Goal: Answer question/provide support

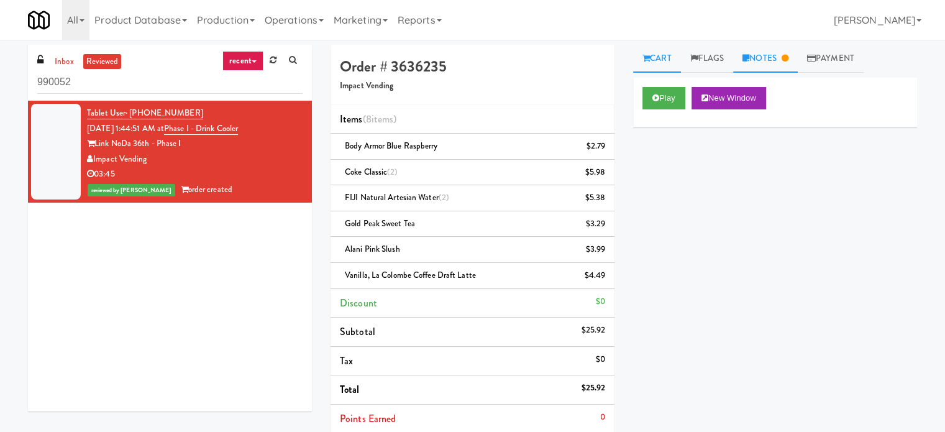
click at [787, 63] on link "Notes" at bounding box center [765, 59] width 65 height 28
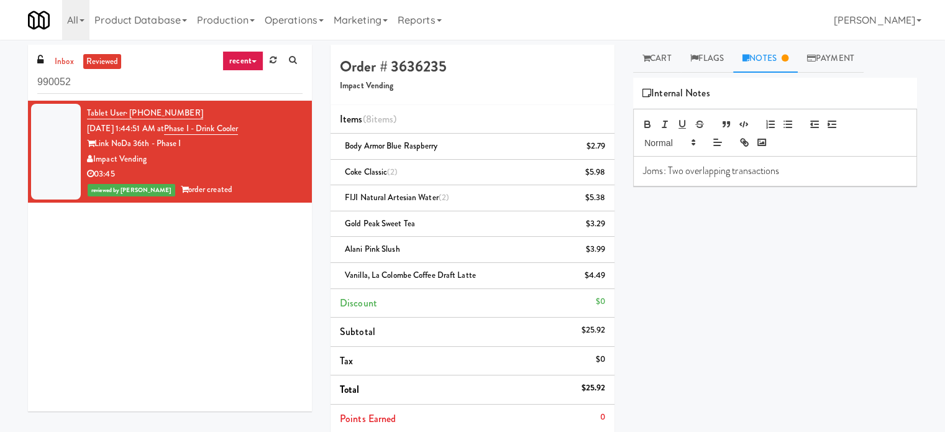
click at [252, 63] on icon at bounding box center [254, 61] width 5 height 2
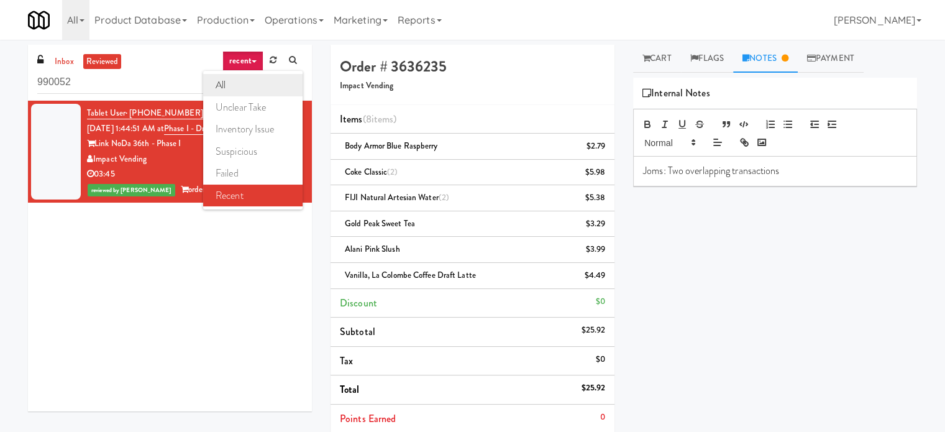
click at [242, 86] on link "all" at bounding box center [252, 85] width 99 height 22
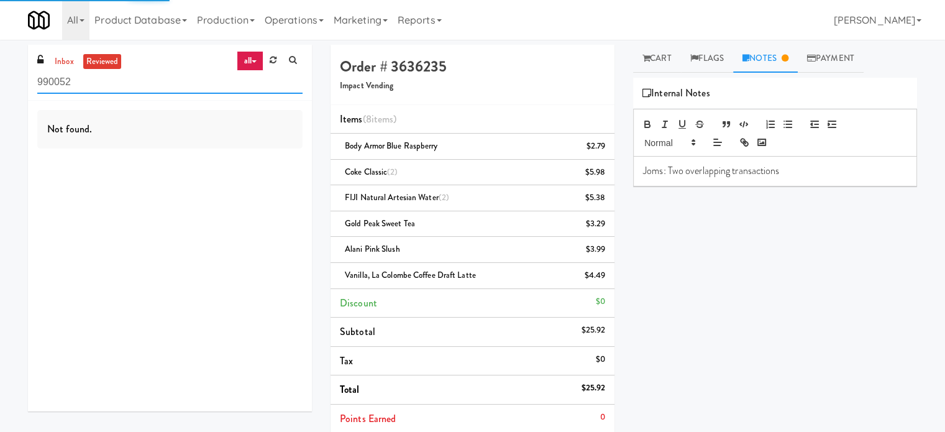
click at [85, 76] on input "990052" at bounding box center [169, 82] width 265 height 23
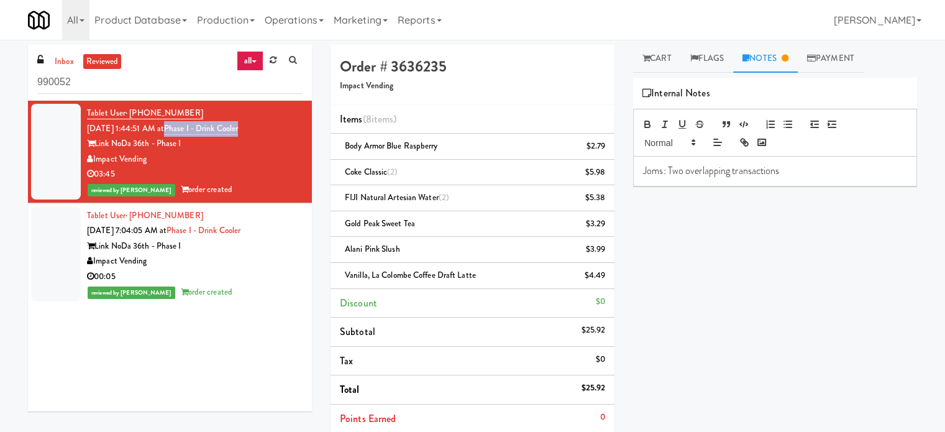
drag, startPoint x: 263, startPoint y: 127, endPoint x: 179, endPoint y: 128, distance: 84.5
click at [179, 128] on div "Tablet User · (704) 589-1396 Sep 7, 2025 1:44:51 AM at Phase I - Drink Cooler L…" at bounding box center [195, 152] width 216 height 92
copy link "Phase I - Drink Cooler"
click at [669, 58] on link "Cart" at bounding box center [657, 59] width 48 height 28
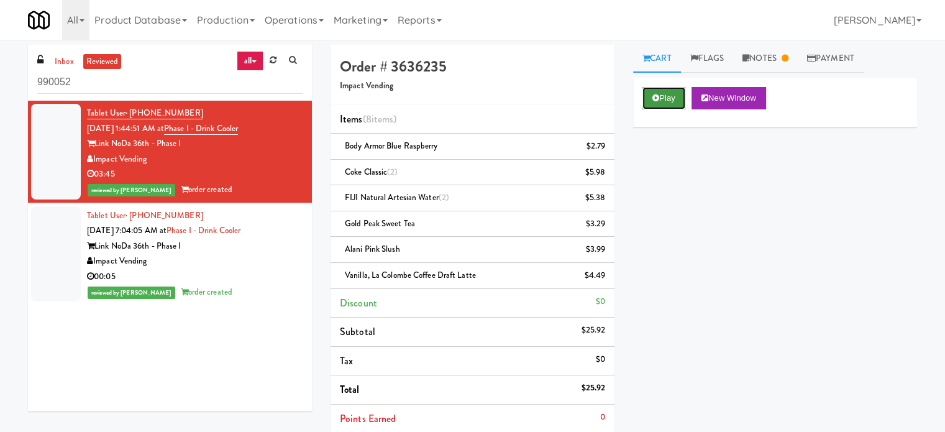
click at [670, 93] on button "Play" at bounding box center [663, 98] width 43 height 22
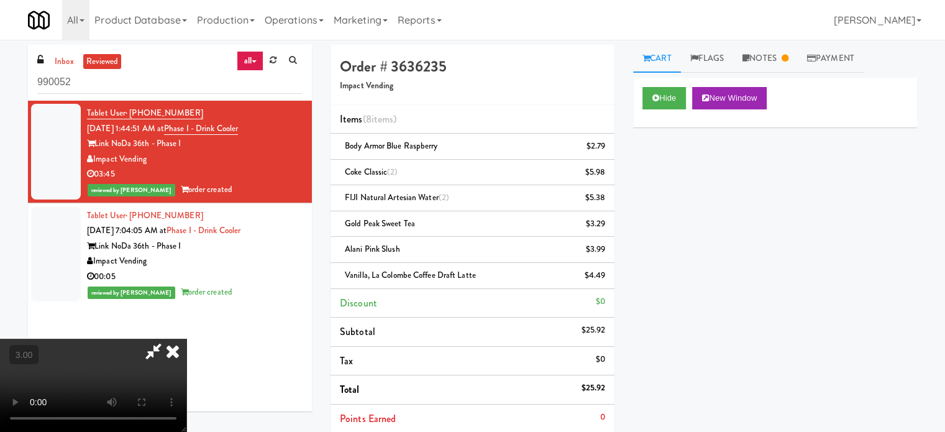
click at [186, 339] on video at bounding box center [93, 385] width 186 height 93
drag, startPoint x: 429, startPoint y: 104, endPoint x: 460, endPoint y: 159, distance: 63.1
click at [186, 339] on video at bounding box center [93, 385] width 186 height 93
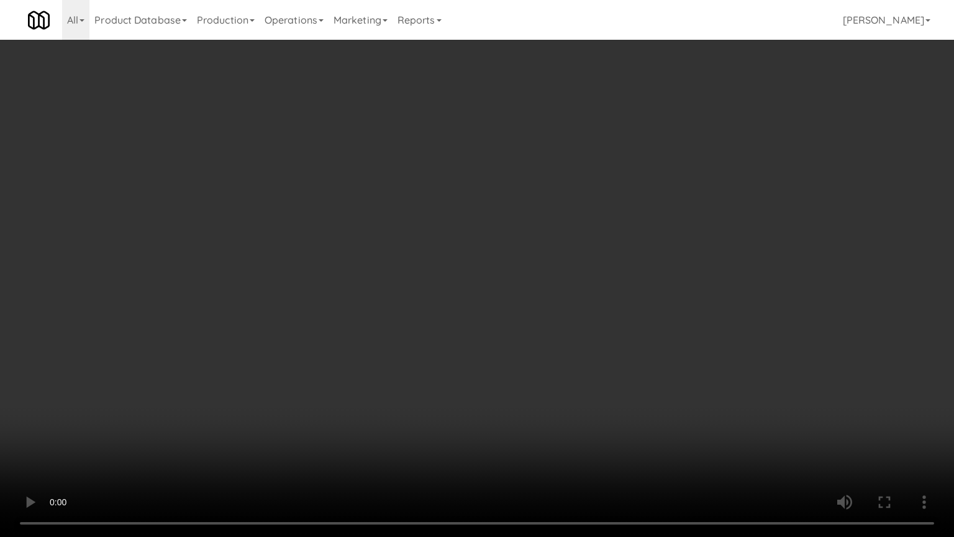
click at [434, 235] on video at bounding box center [477, 268] width 954 height 537
click at [431, 263] on video at bounding box center [477, 268] width 954 height 537
click at [484, 286] on video at bounding box center [477, 268] width 954 height 537
click at [470, 288] on video at bounding box center [477, 268] width 954 height 537
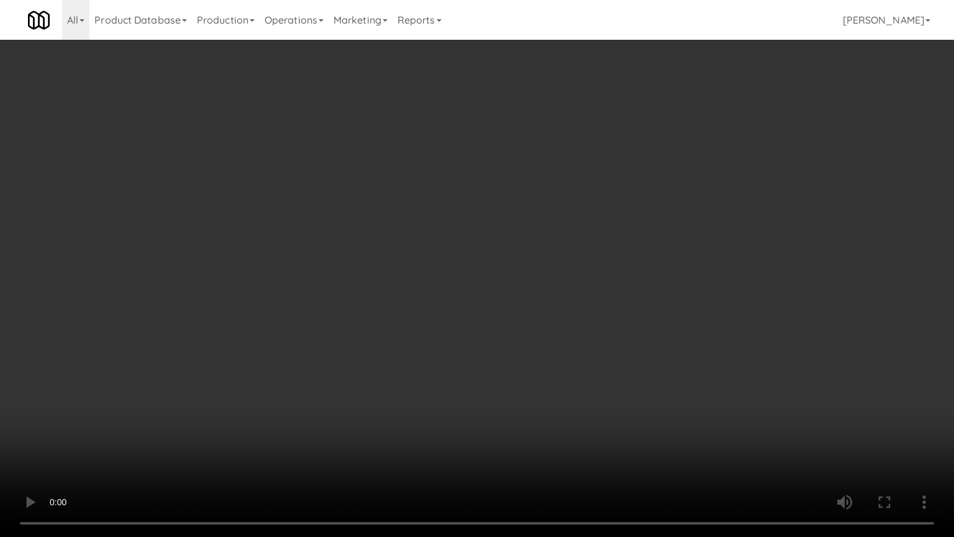
click at [472, 288] on video at bounding box center [477, 268] width 954 height 537
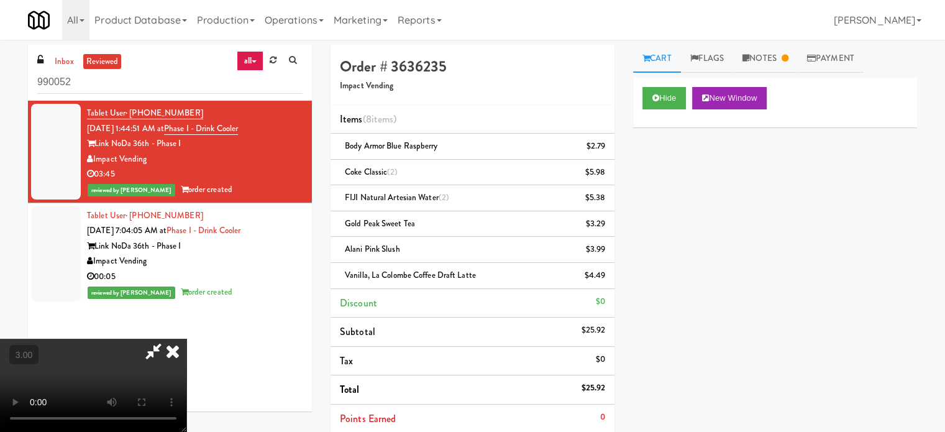
drag, startPoint x: 485, startPoint y: 211, endPoint x: 478, endPoint y: 173, distance: 38.5
click at [186, 339] on video at bounding box center [93, 385] width 186 height 93
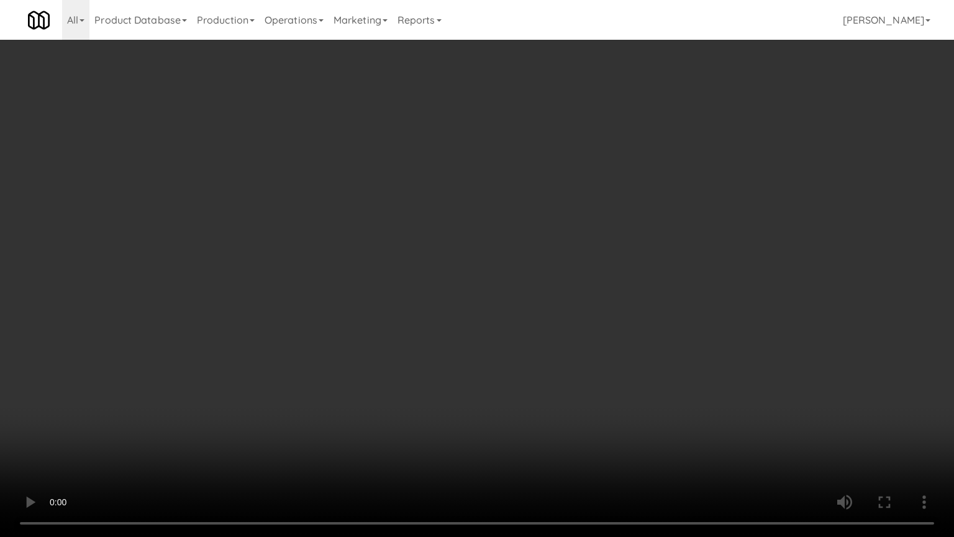
drag, startPoint x: 209, startPoint y: 375, endPoint x: 219, endPoint y: 370, distance: 11.1
click at [219, 370] on video at bounding box center [477, 268] width 954 height 537
click at [370, 249] on video at bounding box center [477, 268] width 954 height 537
click at [378, 241] on video at bounding box center [477, 268] width 954 height 537
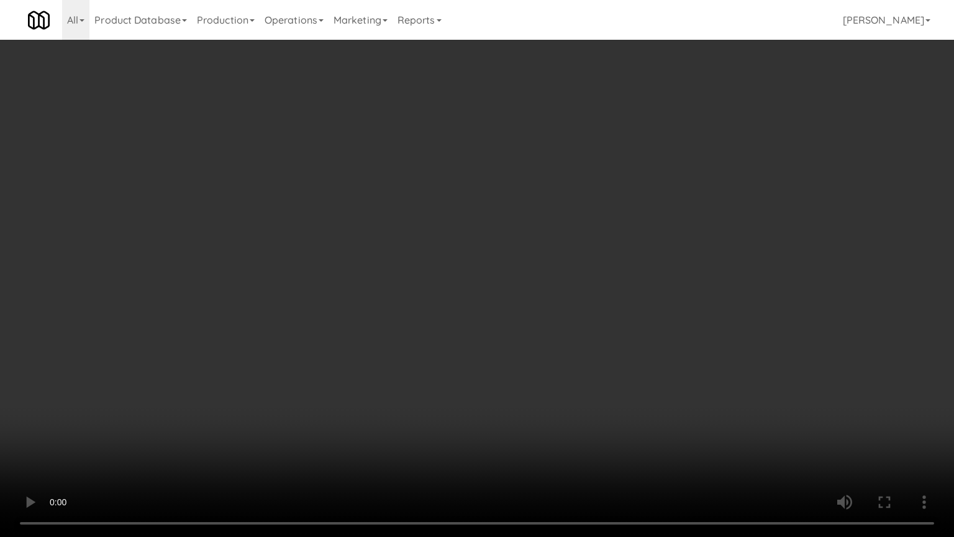
click at [378, 244] on video at bounding box center [477, 268] width 954 height 537
click at [379, 243] on video at bounding box center [477, 268] width 954 height 537
drag, startPoint x: 301, startPoint y: 419, endPoint x: 338, endPoint y: 398, distance: 43.2
click at [316, 411] on video at bounding box center [477, 268] width 954 height 537
click at [437, 280] on video at bounding box center [477, 268] width 954 height 537
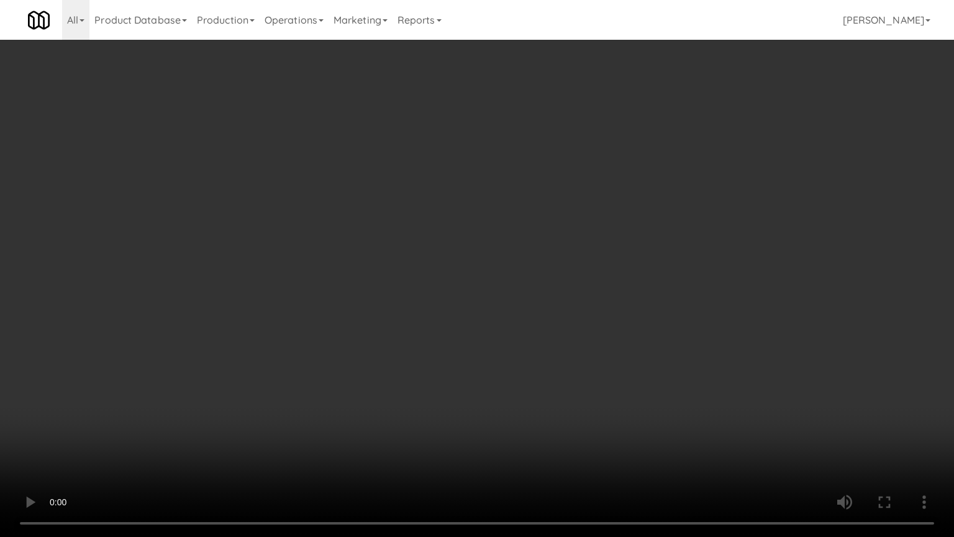
click at [575, 430] on video at bounding box center [477, 268] width 954 height 537
click at [466, 431] on video at bounding box center [477, 268] width 954 height 537
drag, startPoint x: 447, startPoint y: 355, endPoint x: 466, endPoint y: 345, distance: 20.8
click at [447, 355] on video at bounding box center [477, 268] width 954 height 537
click at [462, 352] on video at bounding box center [477, 268] width 954 height 537
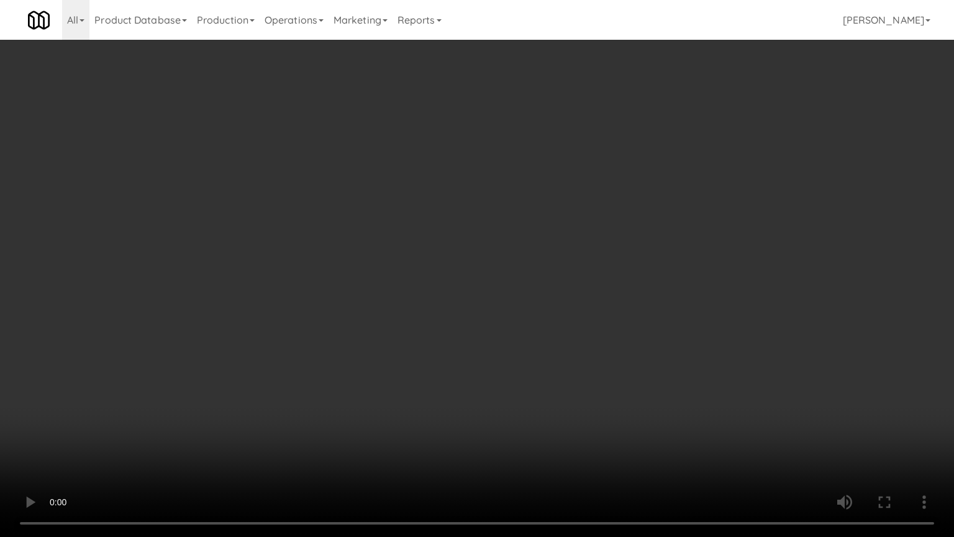
click at [510, 316] on video at bounding box center [477, 268] width 954 height 537
click at [511, 299] on video at bounding box center [477, 268] width 954 height 537
click at [528, 267] on video at bounding box center [477, 268] width 954 height 537
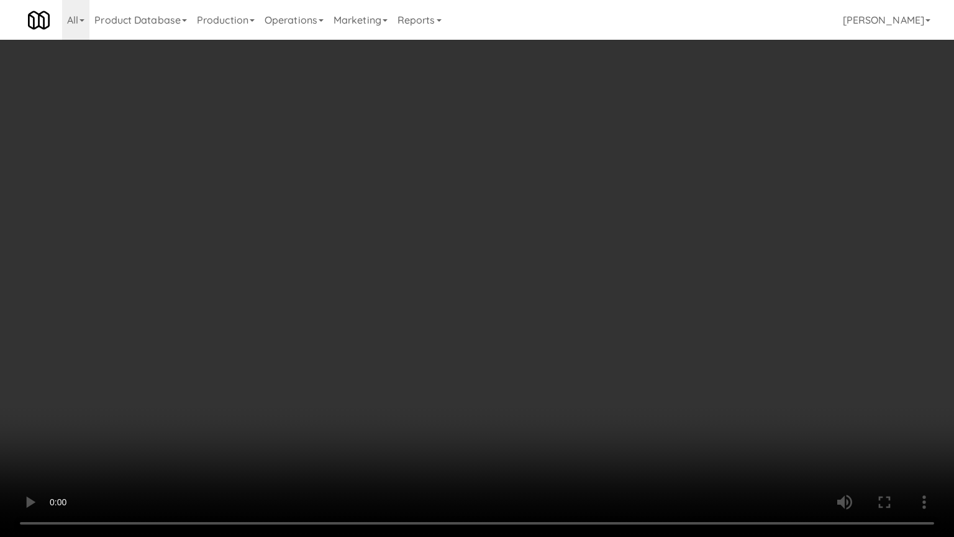
click at [528, 267] on video at bounding box center [477, 268] width 954 height 537
click at [531, 266] on video at bounding box center [477, 268] width 954 height 537
click at [701, 293] on video at bounding box center [477, 268] width 954 height 537
click at [557, 279] on video at bounding box center [477, 268] width 954 height 537
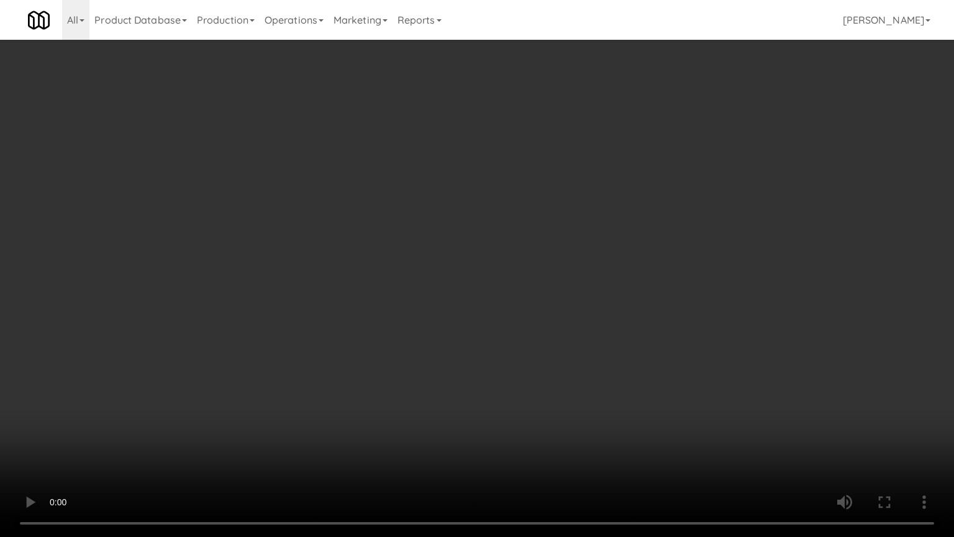
click at [537, 298] on video at bounding box center [477, 268] width 954 height 537
drag, startPoint x: 539, startPoint y: 296, endPoint x: 501, endPoint y: 104, distance: 195.1
click at [539, 295] on video at bounding box center [477, 268] width 954 height 537
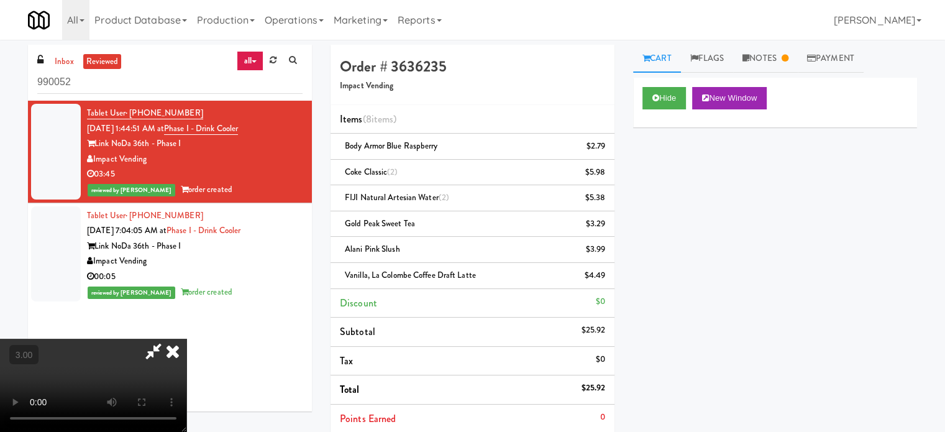
click at [168, 339] on icon at bounding box center [153, 351] width 29 height 25
click at [186, 339] on video at bounding box center [93, 385] width 186 height 93
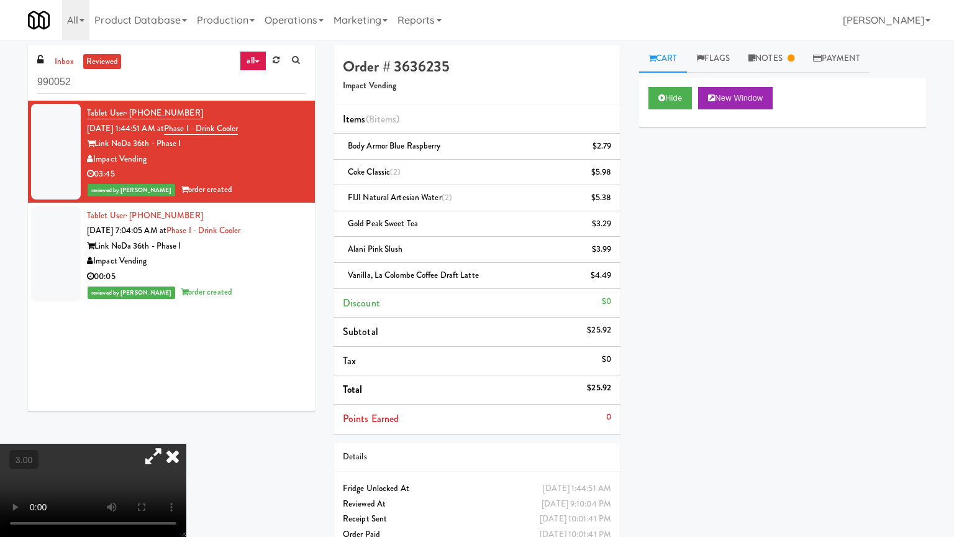
click at [186, 431] on video at bounding box center [93, 490] width 186 height 93
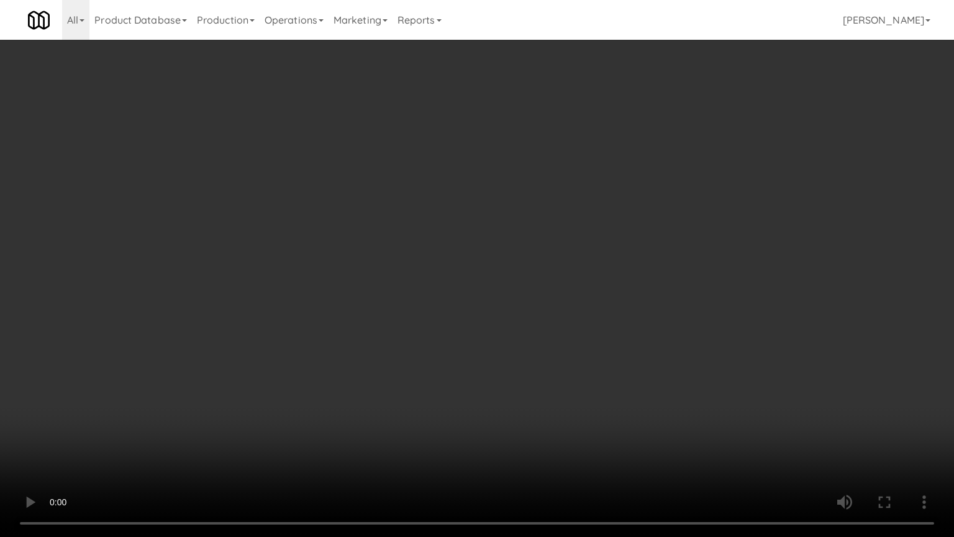
click at [466, 271] on video at bounding box center [477, 268] width 954 height 537
click at [482, 284] on video at bounding box center [477, 268] width 954 height 537
click at [480, 281] on video at bounding box center [477, 268] width 954 height 537
click at [482, 270] on video at bounding box center [477, 268] width 954 height 537
click at [487, 266] on video at bounding box center [477, 268] width 954 height 537
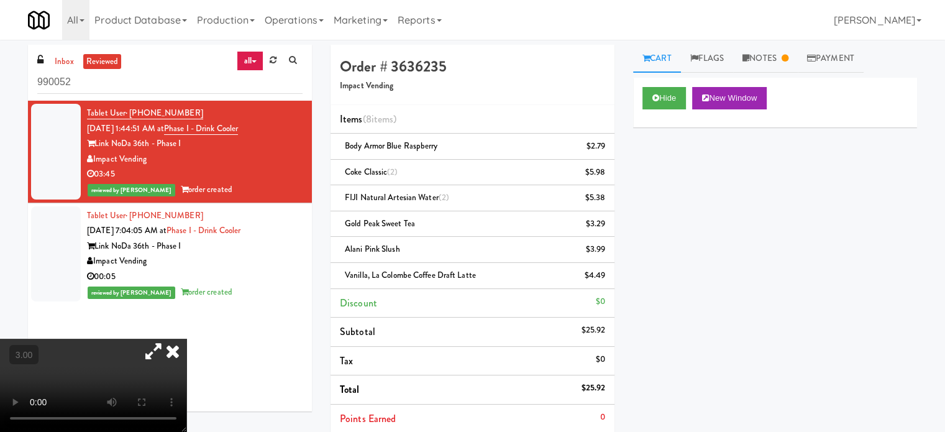
click at [186, 339] on icon at bounding box center [172, 351] width 27 height 25
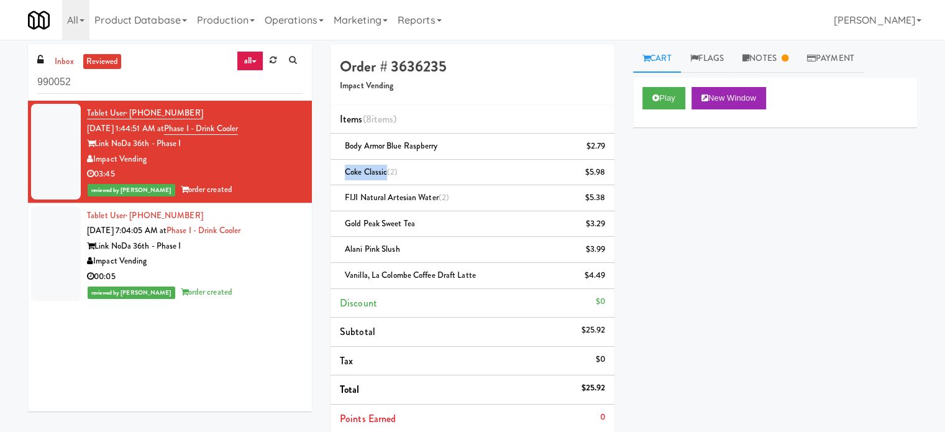
drag, startPoint x: 387, startPoint y: 173, endPoint x: 347, endPoint y: 177, distance: 39.9
click at [347, 177] on div "Coke Classic (2) $5.98" at bounding box center [472, 173] width 265 height 16
click at [418, 167] on div "Coke Classic (2) $5.98" at bounding box center [472, 173] width 265 height 16
drag, startPoint x: 365, startPoint y: 173, endPoint x: 339, endPoint y: 176, distance: 25.6
click at [340, 176] on div "Coke Classic (2) $5.98" at bounding box center [472, 173] width 265 height 16
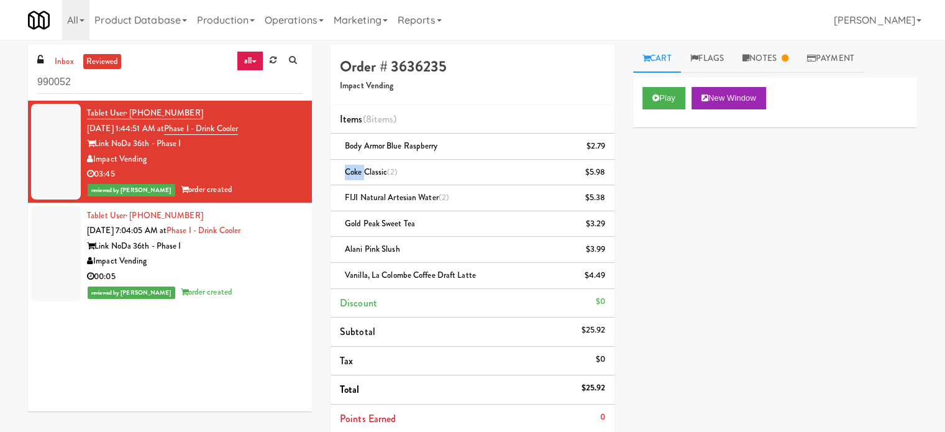
copy span "Coke"
drag, startPoint x: 436, startPoint y: 196, endPoint x: 341, endPoint y: 199, distance: 95.1
click at [341, 199] on div "FIJI Natural Artesian Water (2) $5.38" at bounding box center [472, 198] width 265 height 16
copy span "FIJI Natural Artesian Water"
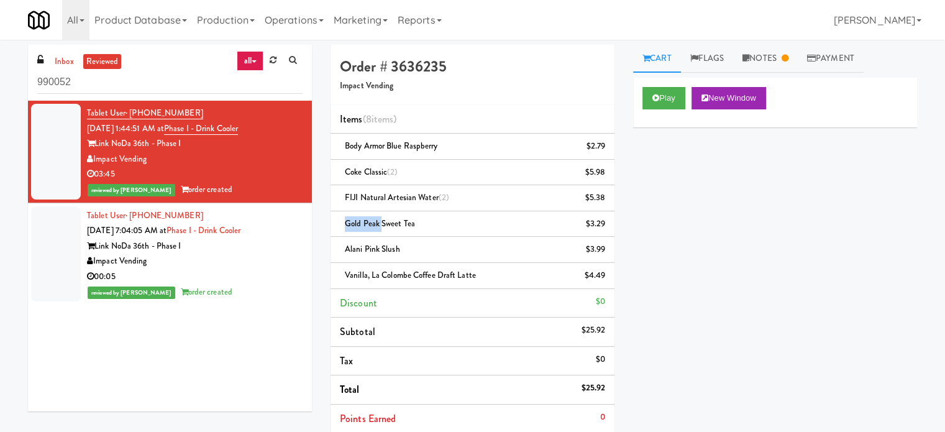
drag, startPoint x: 380, startPoint y: 223, endPoint x: 341, endPoint y: 221, distance: 38.6
click at [341, 221] on div "Gold Peak Sweet Tea $3.29" at bounding box center [472, 224] width 265 height 16
copy span "Gold Peak"
drag, startPoint x: 380, startPoint y: 246, endPoint x: 340, endPoint y: 244, distance: 39.8
click at [340, 244] on div "Alani Pink Slush $3.99" at bounding box center [472, 250] width 265 height 16
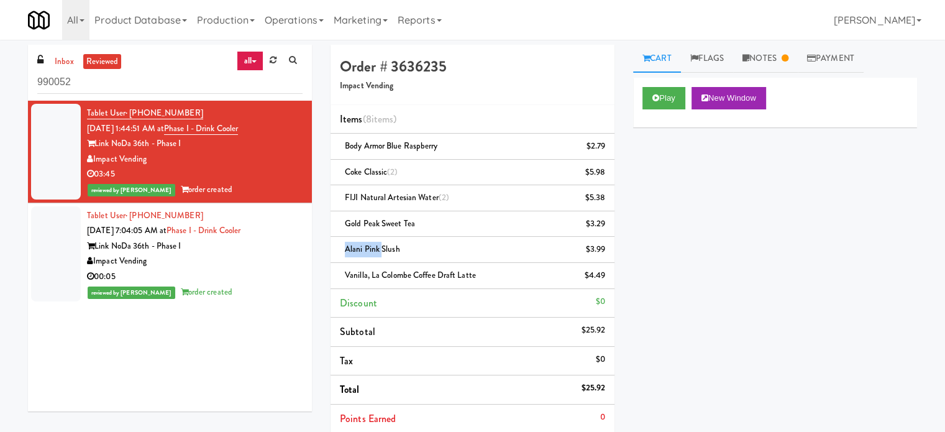
copy span "Alani Pink"
drag, startPoint x: 410, startPoint y: 273, endPoint x: 350, endPoint y: 281, distance: 60.8
click at [350, 281] on div "Vanilla, La Colombe Coffee Draft Latte $4.49" at bounding box center [472, 276] width 265 height 16
click at [432, 303] on li "Discount $0" at bounding box center [473, 303] width 284 height 29
drag, startPoint x: 436, startPoint y: 272, endPoint x: 345, endPoint y: 275, distance: 91.4
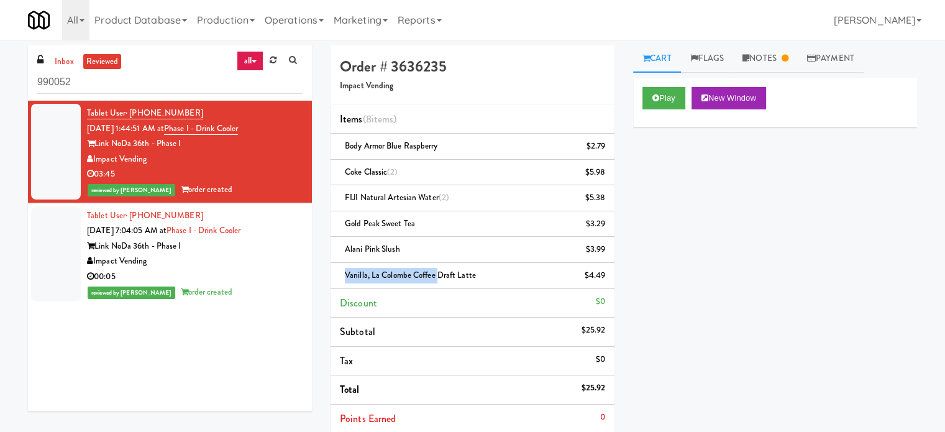
click at [345, 275] on span "Vanilla, La Colombe Coffee Draft Latte" at bounding box center [410, 275] width 131 height 12
copy span "Vanilla, La Colombe Coffee"
click at [779, 57] on link "Notes" at bounding box center [765, 59] width 65 height 28
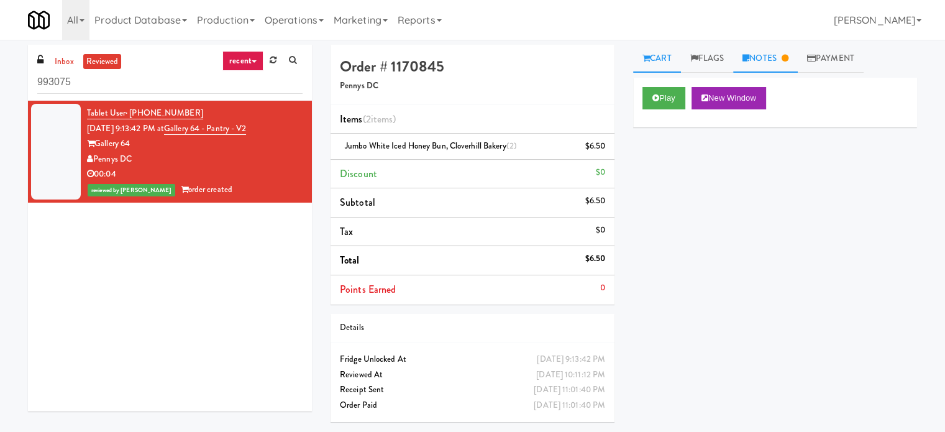
click at [776, 62] on link "Notes" at bounding box center [765, 59] width 65 height 28
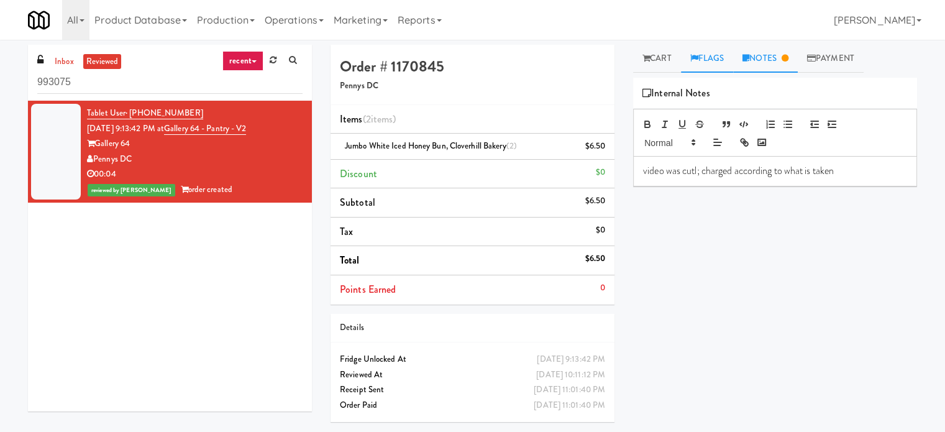
click at [721, 63] on link "Flags" at bounding box center [707, 59] width 53 height 28
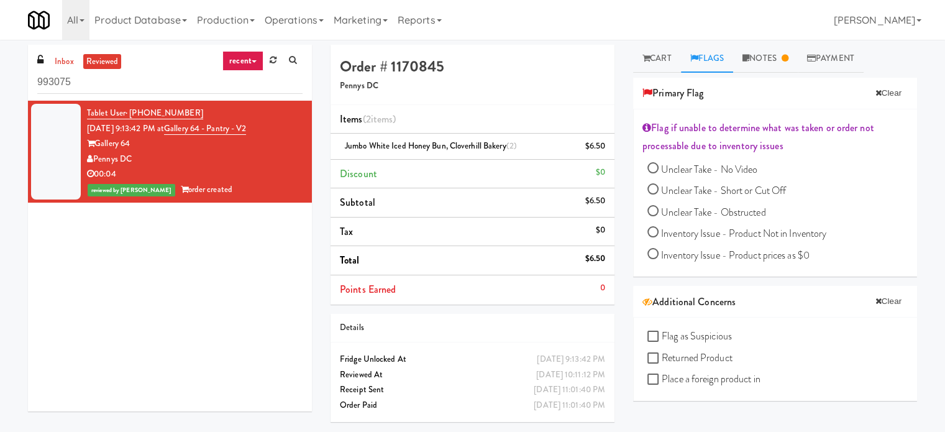
click at [652, 188] on input "Unclear Take - Short or Cut Off" at bounding box center [652, 190] width 11 height 11
radio input "true"
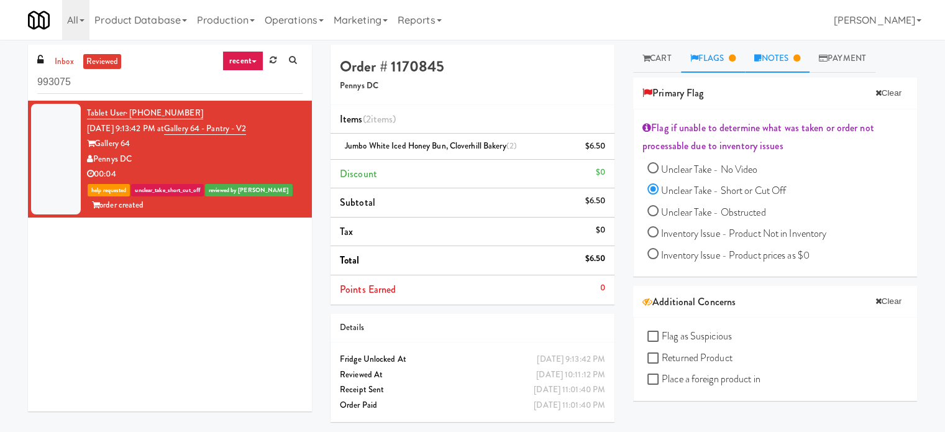
click at [790, 59] on link "Notes" at bounding box center [777, 59] width 65 height 28
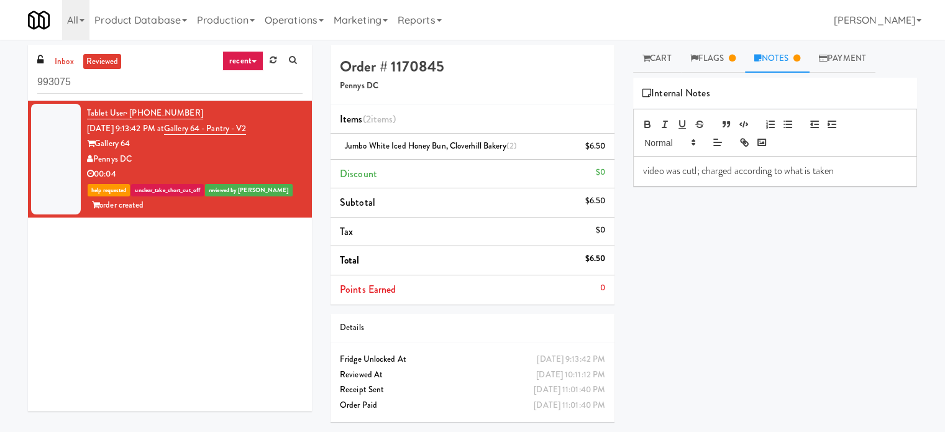
click at [703, 168] on p "video was cutl; charged according to what is taken" at bounding box center [775, 171] width 264 height 14
copy p "video was cutl; charged according to what is taken"
click at [848, 167] on p "video was cutl; charged according to what is taken" at bounding box center [775, 171] width 264 height 14
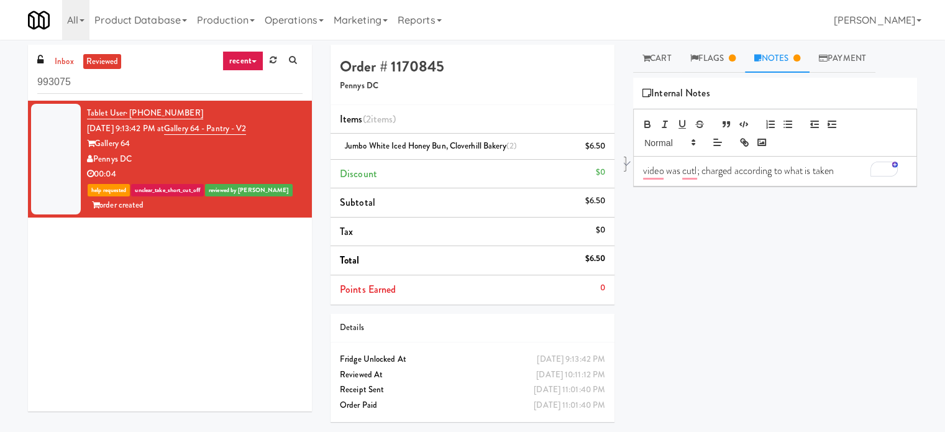
click at [785, 228] on div "Play New Window Primary Flag Clear Flag if unable to determine what was taken o…" at bounding box center [775, 311] width 284 height 466
drag, startPoint x: 637, startPoint y: 168, endPoint x: 654, endPoint y: 168, distance: 16.8
click at [639, 169] on div "video was cutl; charged according to what is taken" at bounding box center [775, 171] width 283 height 29
click at [661, 168] on p "Mal: video was cutl; charged according to what is taken" at bounding box center [775, 171] width 264 height 14
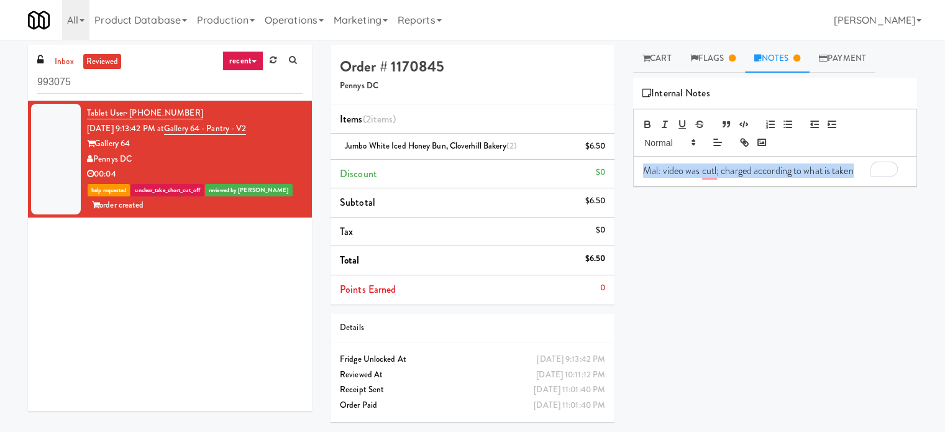
drag, startPoint x: 661, startPoint y: 168, endPoint x: 663, endPoint y: 162, distance: 6.5
click at [661, 168] on p "Mal: video was cutl; charged according to what is taken" at bounding box center [775, 171] width 264 height 14
copy p "Mal: video was cutl; charged according to what is taken"
drag, startPoint x: 706, startPoint y: 163, endPoint x: 729, endPoint y: 169, distance: 24.3
click at [707, 164] on p "Mal: video was cutl; charged according to what is taken" at bounding box center [775, 171] width 264 height 14
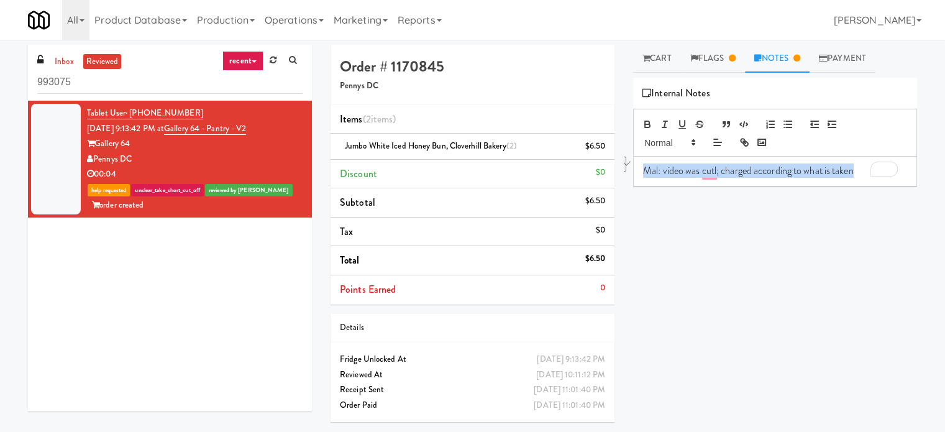
click at [721, 168] on p "Mal: video was cutl; charged according to what is taken" at bounding box center [775, 171] width 264 height 14
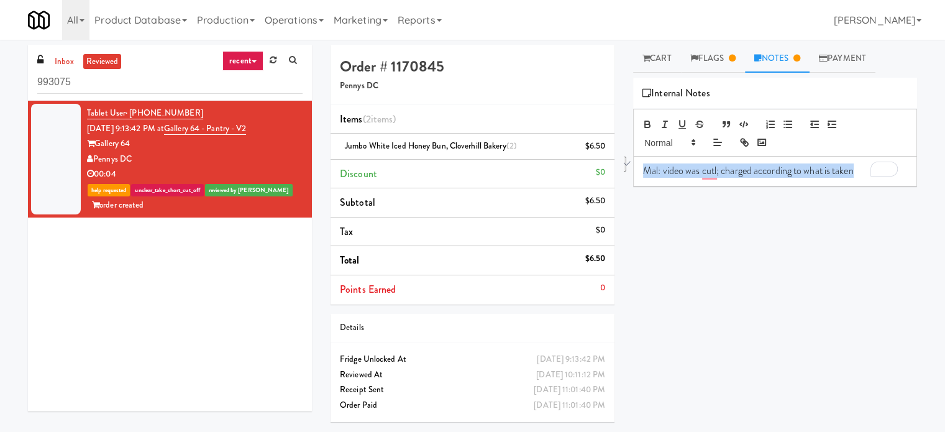
click at [721, 168] on p "Mal: video was cutl; charged according to what is taken" at bounding box center [775, 171] width 264 height 14
click at [775, 170] on p "Mal: video was cutl; charged according to what is taken" at bounding box center [775, 171] width 264 height 14
click at [775, 171] on p "Mal: video was cutl; charged according to what is taken" at bounding box center [775, 171] width 264 height 14
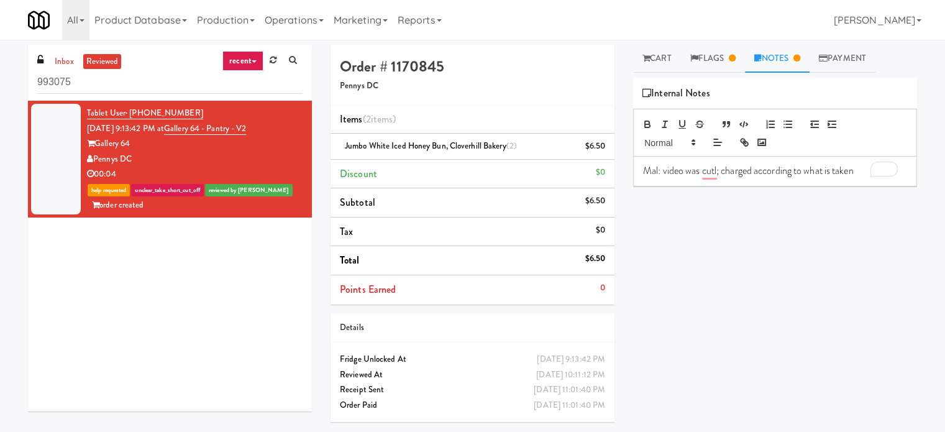
click at [708, 247] on div "Play New Window Primary Flag Clear Flag if unable to determine what was taken o…" at bounding box center [775, 311] width 284 height 466
click at [720, 170] on p "Mal: video was cutl; charged according to what is taken" at bounding box center [775, 171] width 264 height 14
